Goal: Task Accomplishment & Management: Complete application form

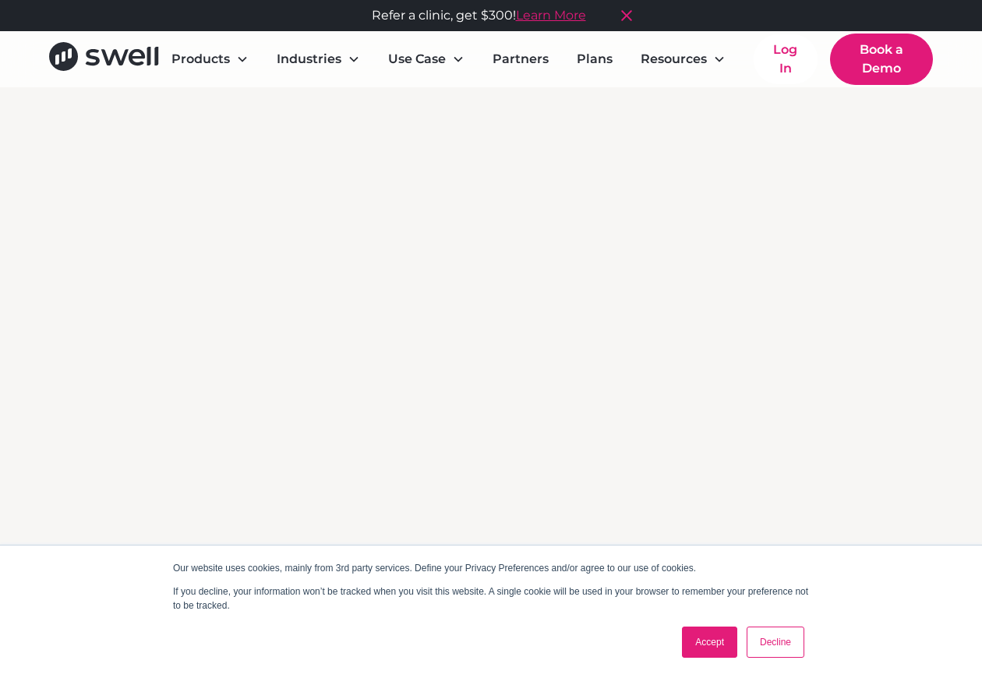
click at [723, 645] on link "Accept" at bounding box center [709, 642] width 55 height 31
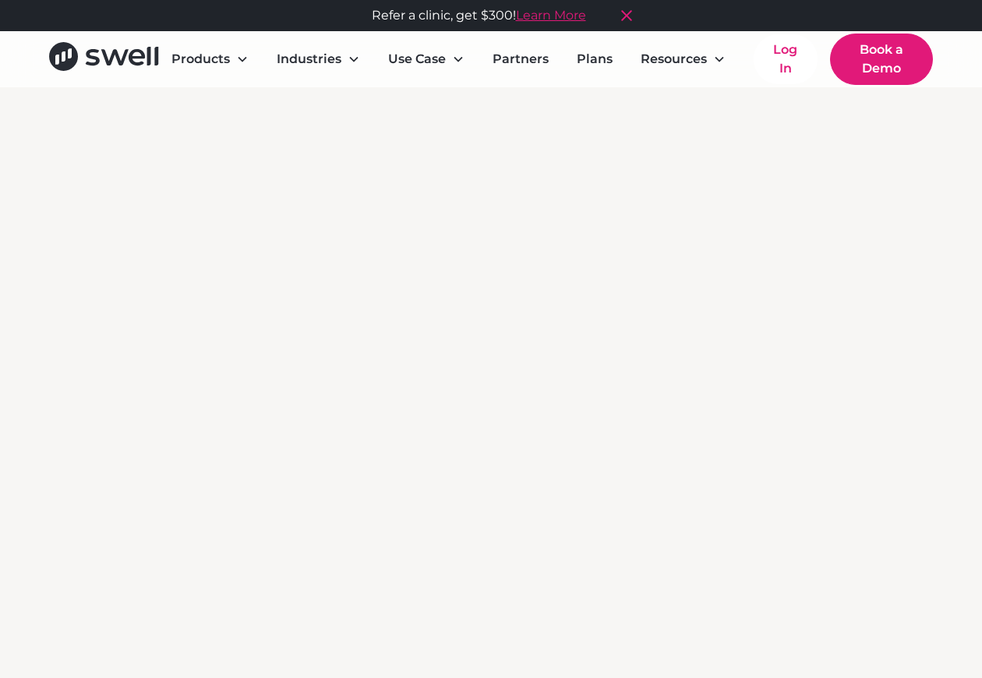
click at [875, 62] on link "Book a Demo" at bounding box center [881, 59] width 103 height 51
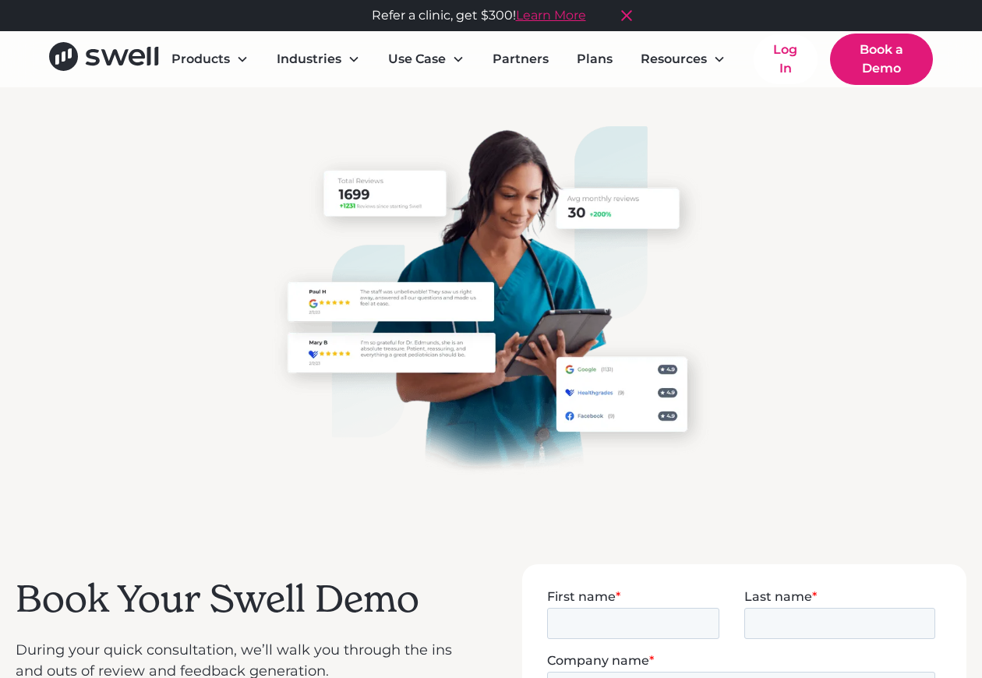
click at [860, 66] on link "Book a Demo" at bounding box center [881, 59] width 103 height 51
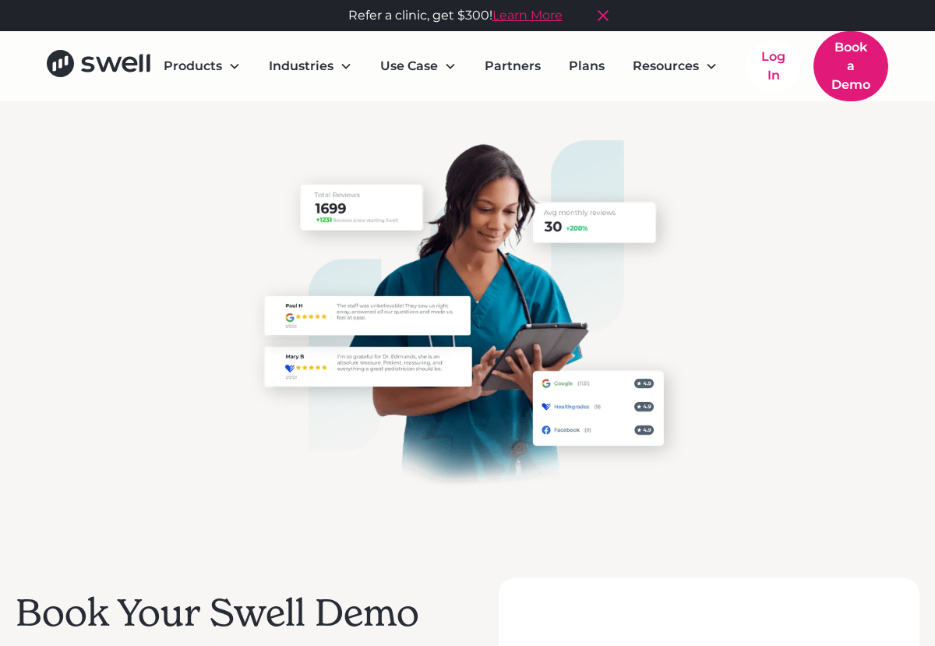
click at [583, 411] on img at bounding box center [468, 315] width 456 height 351
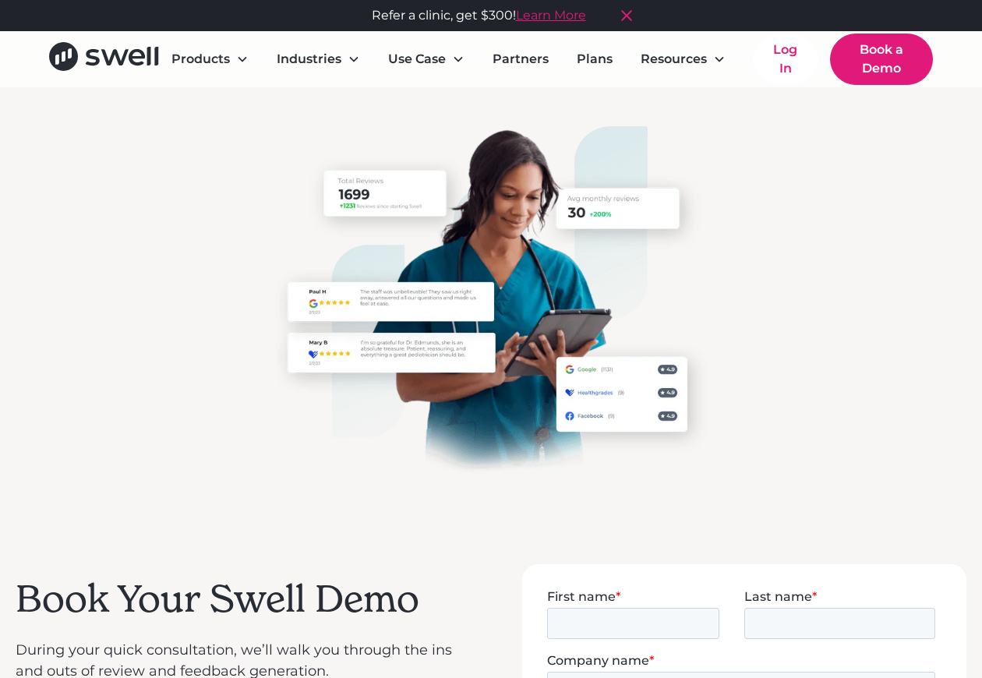
click at [654, 408] on img at bounding box center [491, 301] width 456 height 351
click at [615, 202] on img at bounding box center [491, 301] width 456 height 351
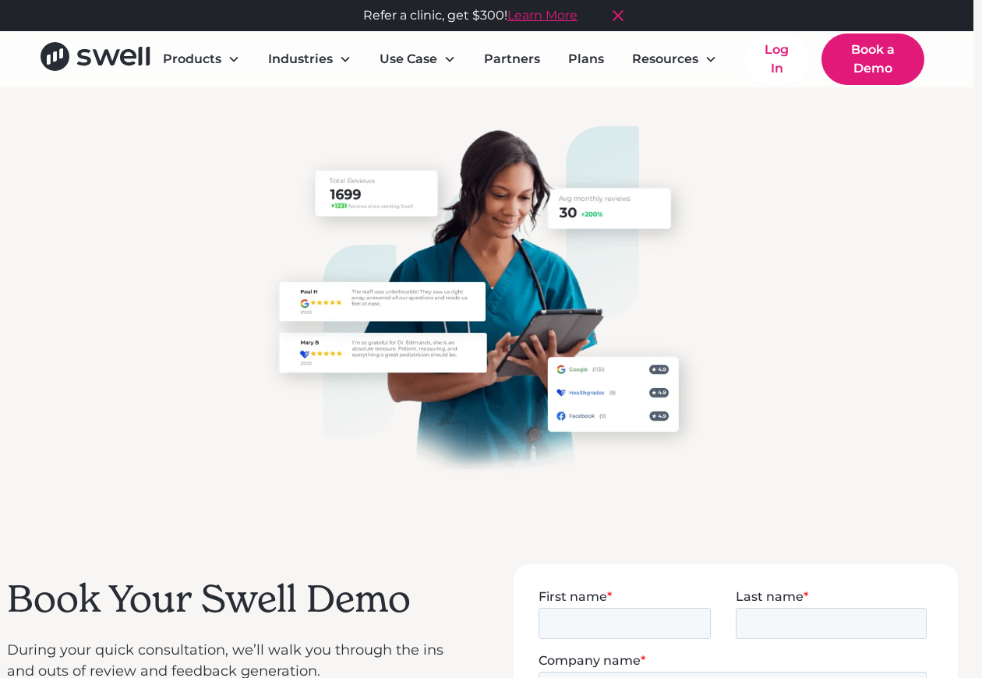
scroll to position [0, 9]
